Goal: Obtain resource: Obtain resource

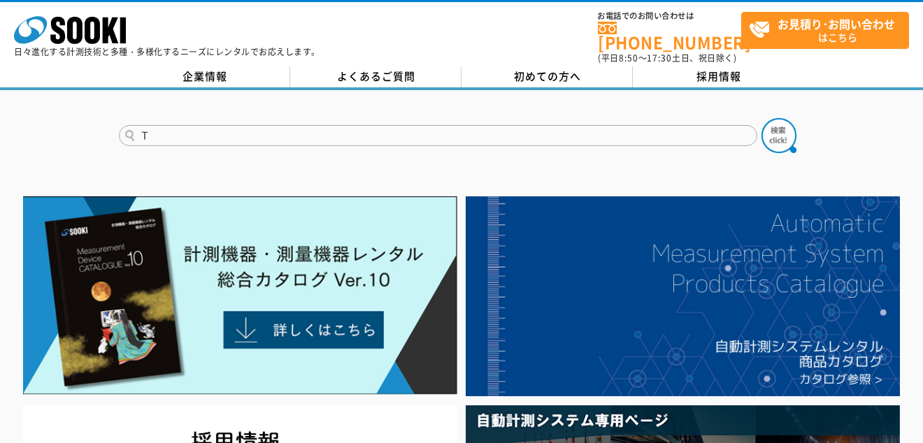
type input "て"
type input "TESTO735-2"
click at [762, 118] on button at bounding box center [779, 135] width 35 height 35
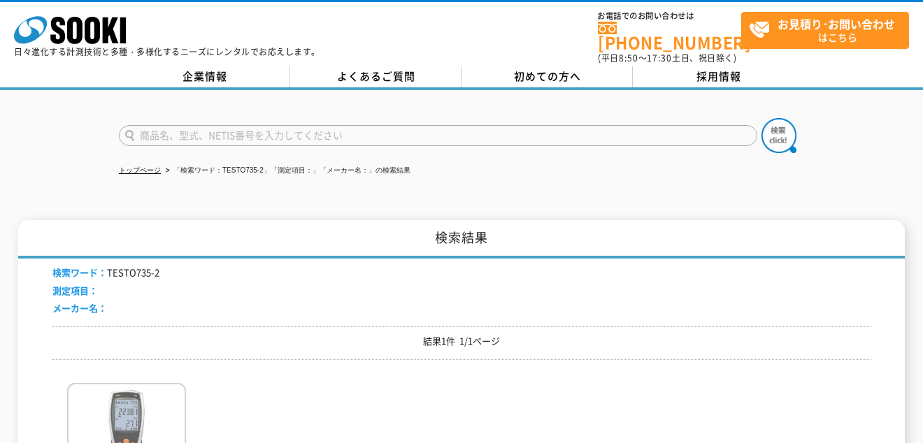
click at [118, 400] on img at bounding box center [126, 444] width 119 height 122
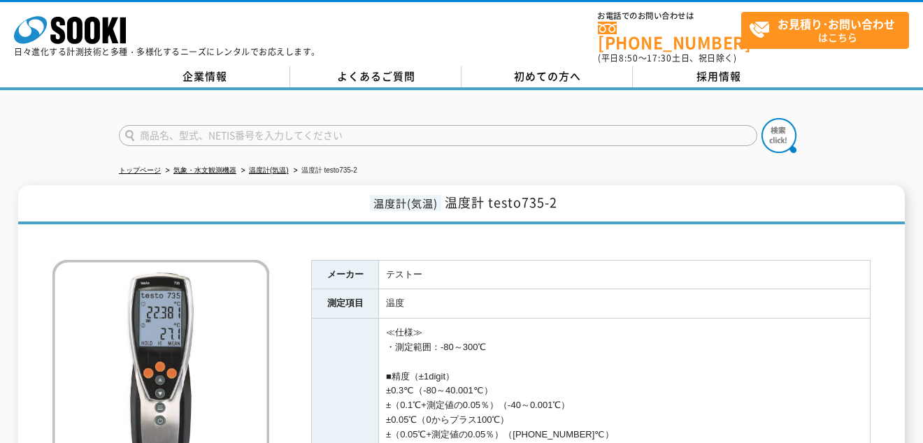
click at [131, 408] on img at bounding box center [160, 368] width 217 height 217
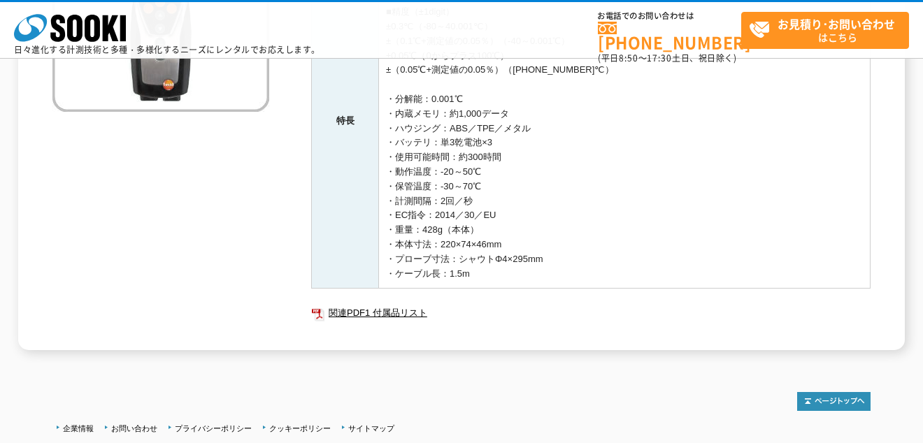
scroll to position [350, 0]
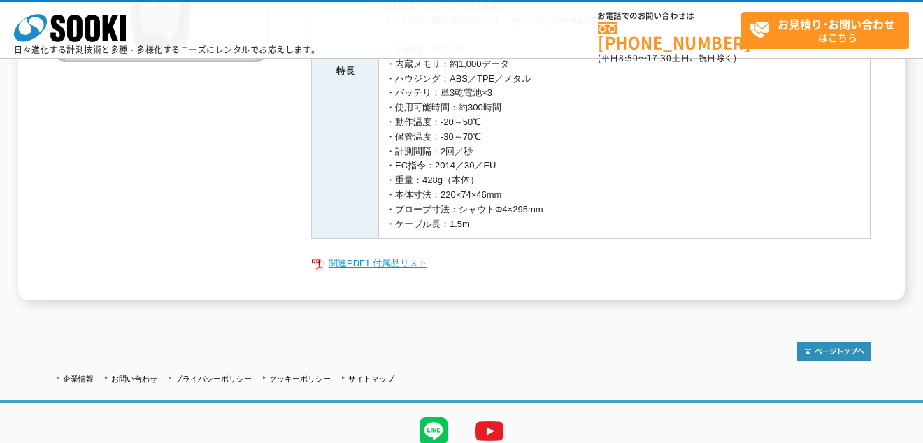
click at [394, 265] on link "関連PDF1 付属品リスト" at bounding box center [591, 264] width 560 height 18
click at [185, 165] on div "メーカー テストー 測定項目 温度 特長 ≪仕様≫ ・測定範囲：-80～300℃ ■精度（±1digit） ±0.3℃（-80～40.001℃） ±（0.1℃…" at bounding box center [461, 59] width 818 height 484
